Goal: Navigation & Orientation: Find specific page/section

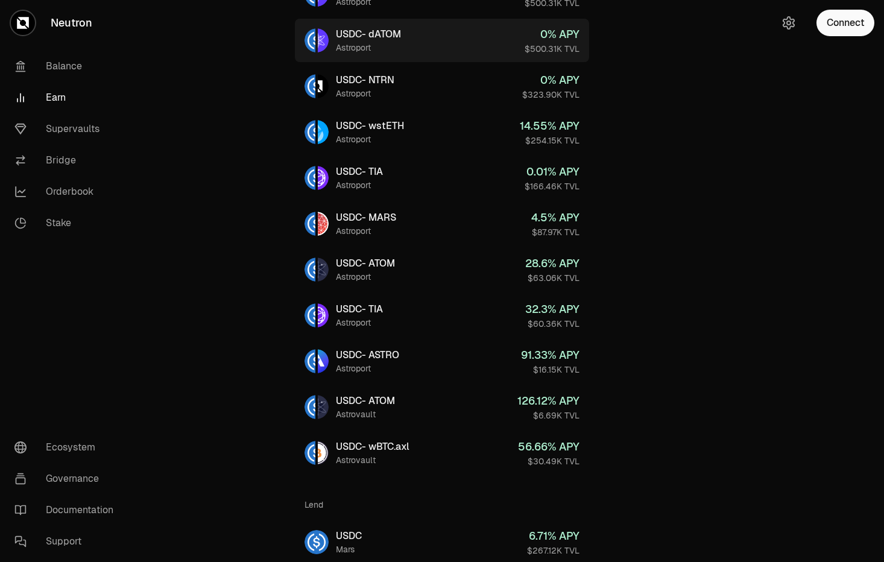
scroll to position [362, 0]
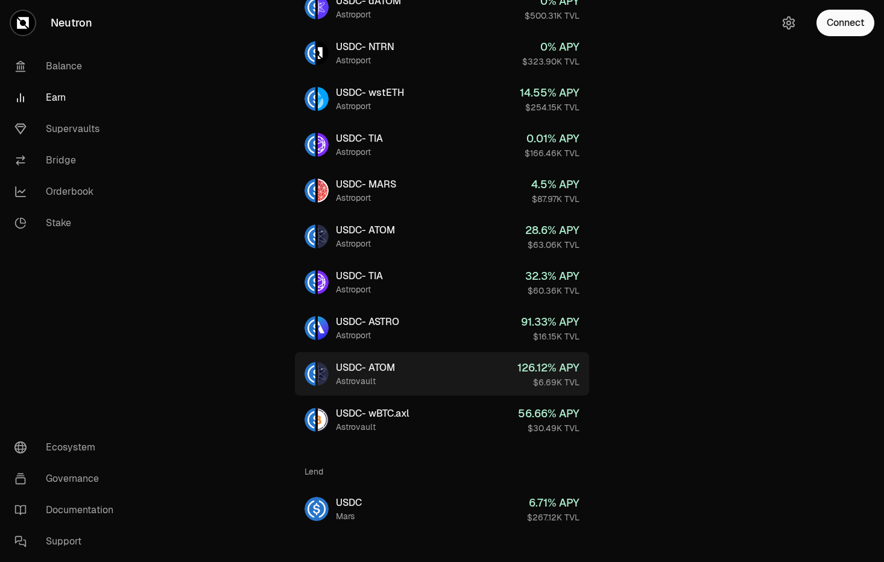
click at [460, 365] on link "USDC - ATOM Astrovault 126.12 % APY $6.69K TVL" at bounding box center [442, 373] width 294 height 43
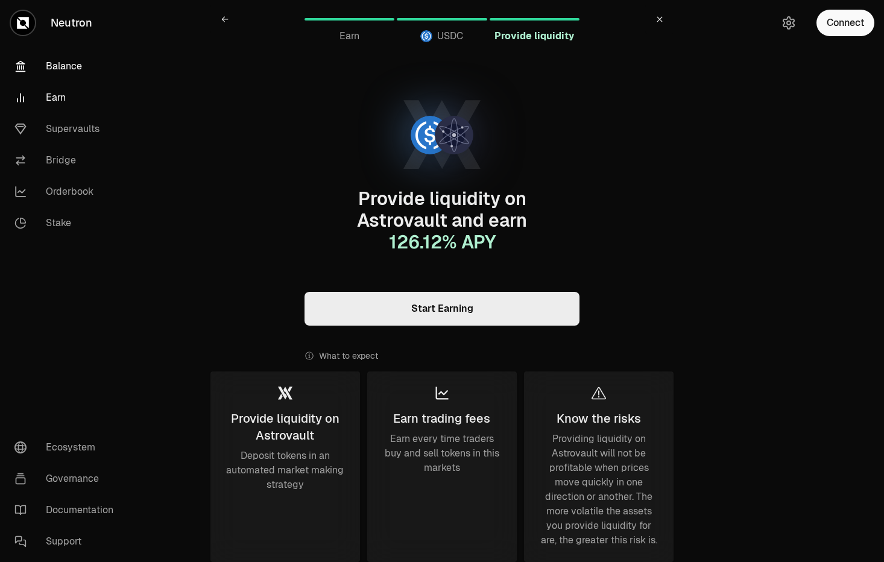
click at [77, 67] on link "Balance" at bounding box center [67, 66] width 125 height 31
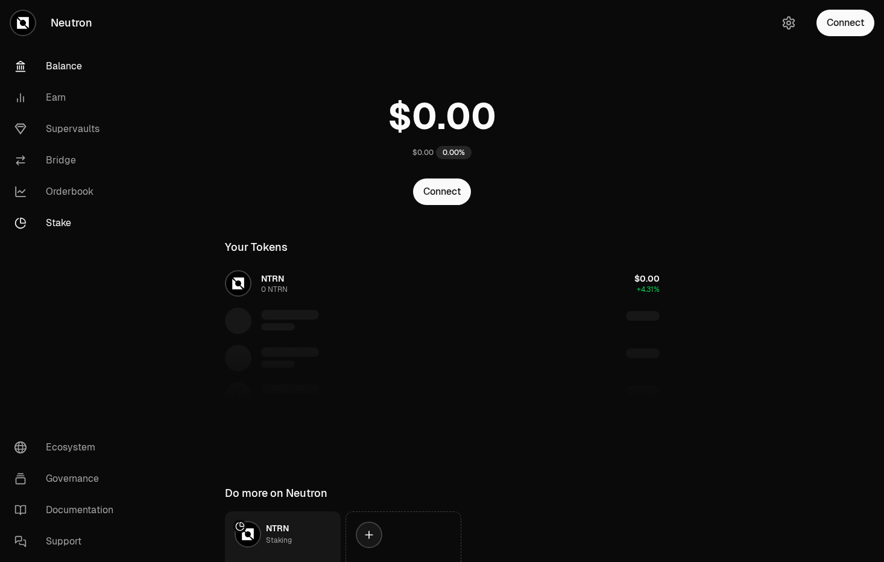
click at [58, 220] on link "Stake" at bounding box center [67, 222] width 125 height 31
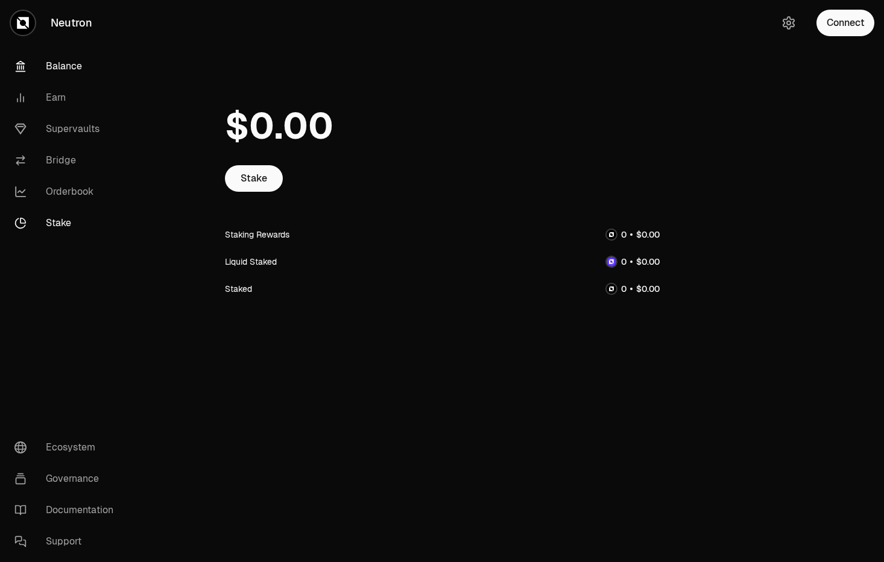
click at [60, 64] on link "Balance" at bounding box center [67, 66] width 125 height 31
